Goal: Task Accomplishment & Management: Complete application form

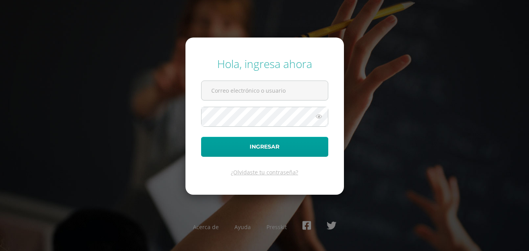
type input "2025401@colegiobelga.edu.gt"
click at [321, 114] on icon at bounding box center [319, 116] width 10 height 9
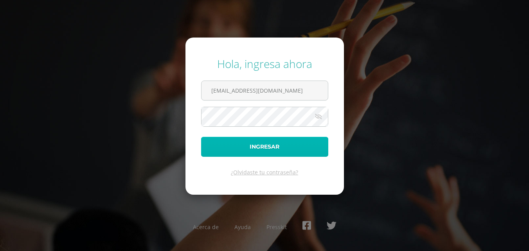
click at [296, 143] on button "Ingresar" at bounding box center [264, 147] width 127 height 20
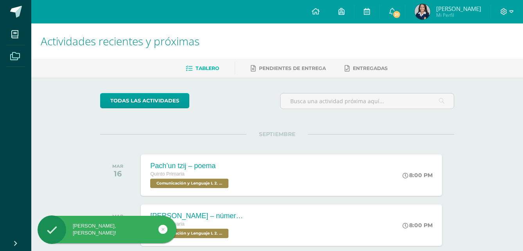
click at [16, 50] on span at bounding box center [15, 56] width 18 height 18
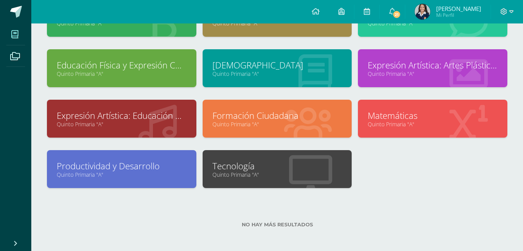
scroll to position [128, 0]
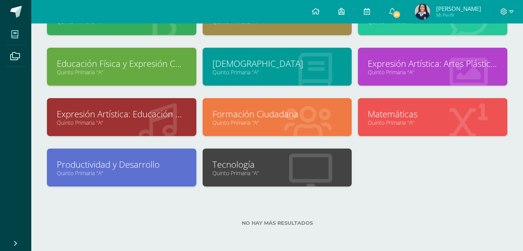
click at [328, 173] on link "Quinto Primaria "A"" at bounding box center [277, 172] width 130 height 7
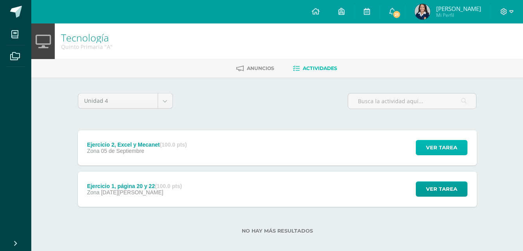
click at [444, 142] on span "Ver tarea" at bounding box center [441, 147] width 31 height 14
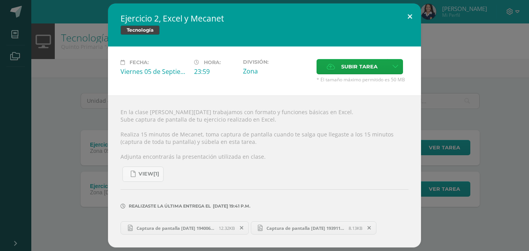
click at [409, 19] on button at bounding box center [409, 17] width 22 height 27
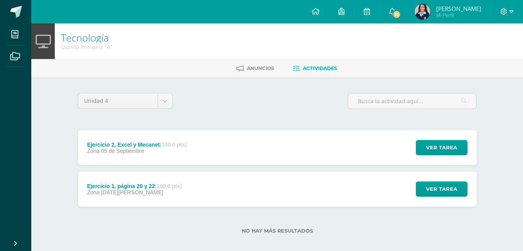
click at [269, 199] on div "Ejercicio 1, página 20 y 22 (100.0 pts) Zona 22 de Agosto Ver tarea Ejercicio 1…" at bounding box center [277, 189] width 399 height 35
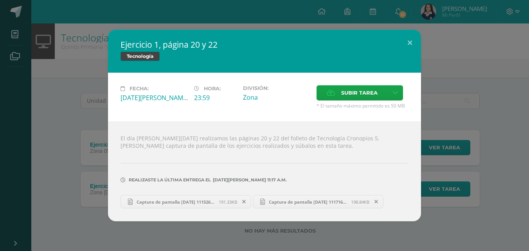
click at [34, 216] on div "Ejercicio 1, página 20 y 22 Tecnología Fecha: [DATE][PERSON_NAME] Hora: 23:59 D…" at bounding box center [264, 126] width 522 height 192
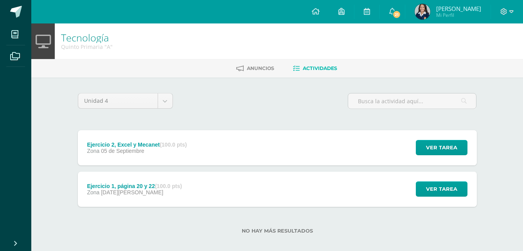
scroll to position [1, 0]
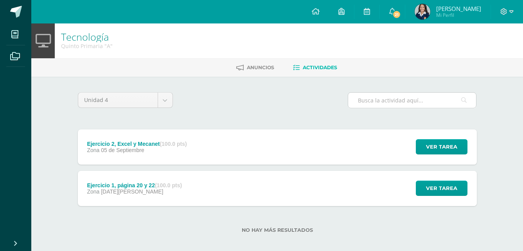
click at [384, 99] on input "text" at bounding box center [412, 100] width 128 height 15
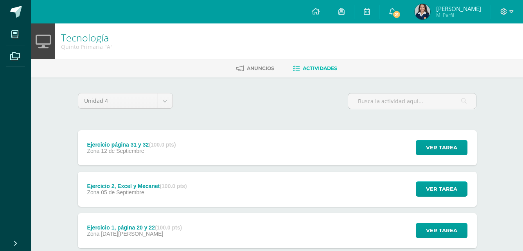
click at [151, 243] on div "Ejercicio 1, página 20 y 22 (100.0 pts) Zona [DATE][PERSON_NAME]" at bounding box center [135, 230] width 114 height 35
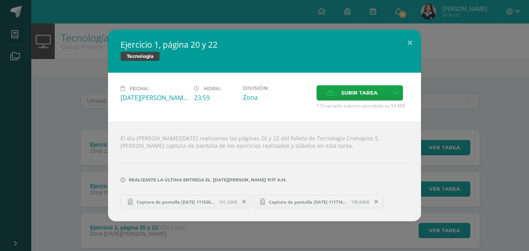
click at [63, 149] on div "Ejercicio 1, página 20 y 22 Tecnología Fecha: [DATE][PERSON_NAME] Hora: 23:59 D…" at bounding box center [264, 126] width 522 height 192
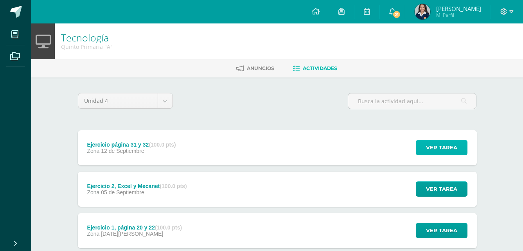
click at [429, 148] on span "Ver tarea" at bounding box center [441, 147] width 31 height 14
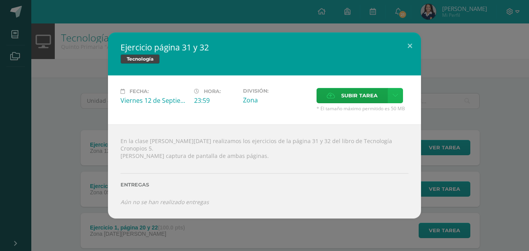
click at [394, 99] on icon at bounding box center [395, 95] width 6 height 7
click at [357, 94] on span "Subir tarea" at bounding box center [359, 95] width 36 height 14
click at [0, 0] on input "Subir tarea" at bounding box center [0, 0] width 0 height 0
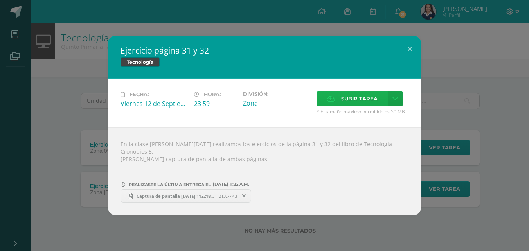
click at [350, 102] on span "Subir tarea" at bounding box center [359, 98] width 36 height 14
click at [0, 0] on input "Subir tarea" at bounding box center [0, 0] width 0 height 0
click at [196, 194] on span "Captura de pantalla 2025-09-12 112218.png" at bounding box center [176, 196] width 86 height 6
click at [314, 193] on span "Captura de pantalla 2025-09-12 112314.png" at bounding box center [308, 196] width 86 height 6
